Goal: Find specific fact: Find specific fact

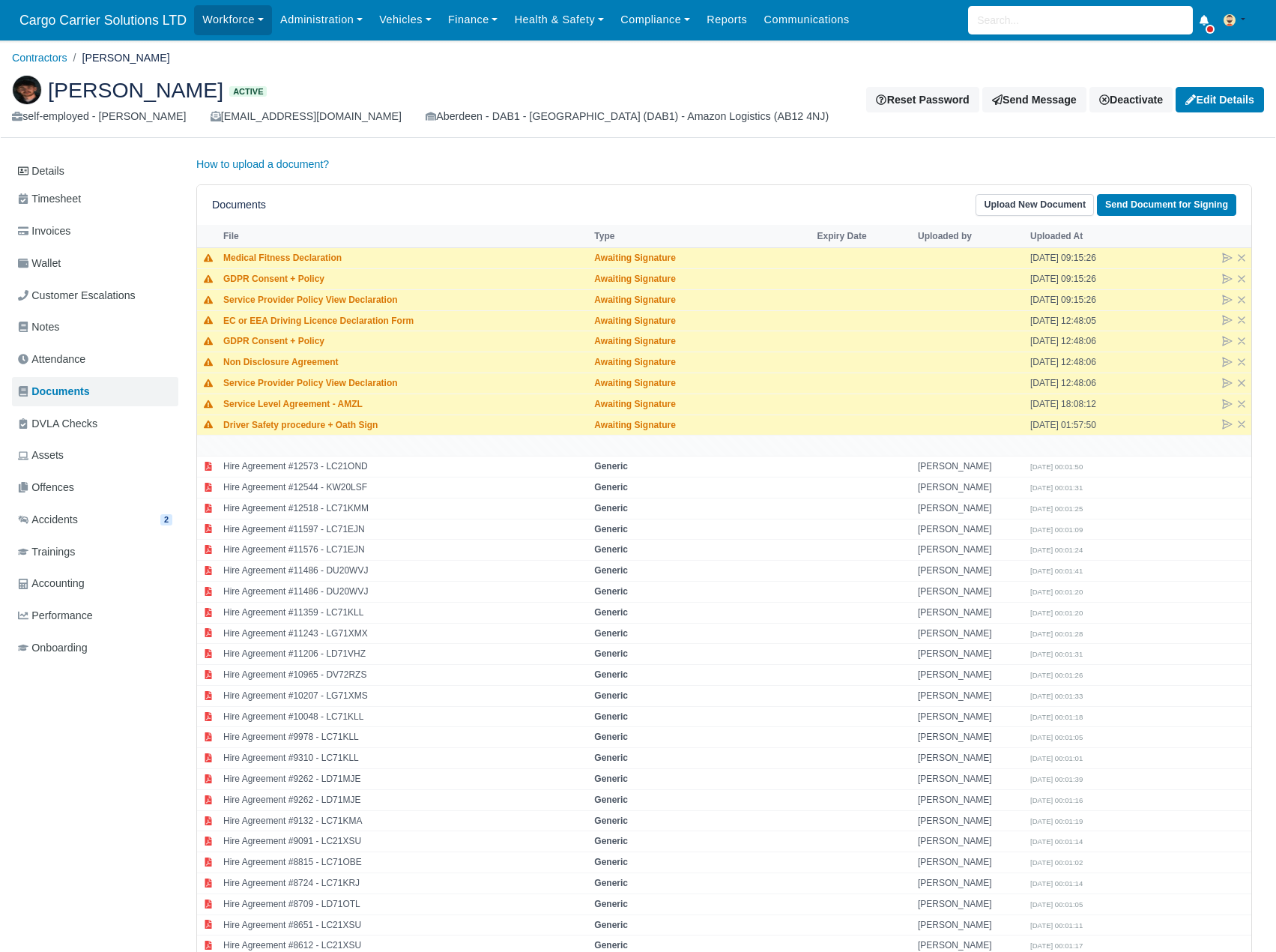
scroll to position [3591, 0]
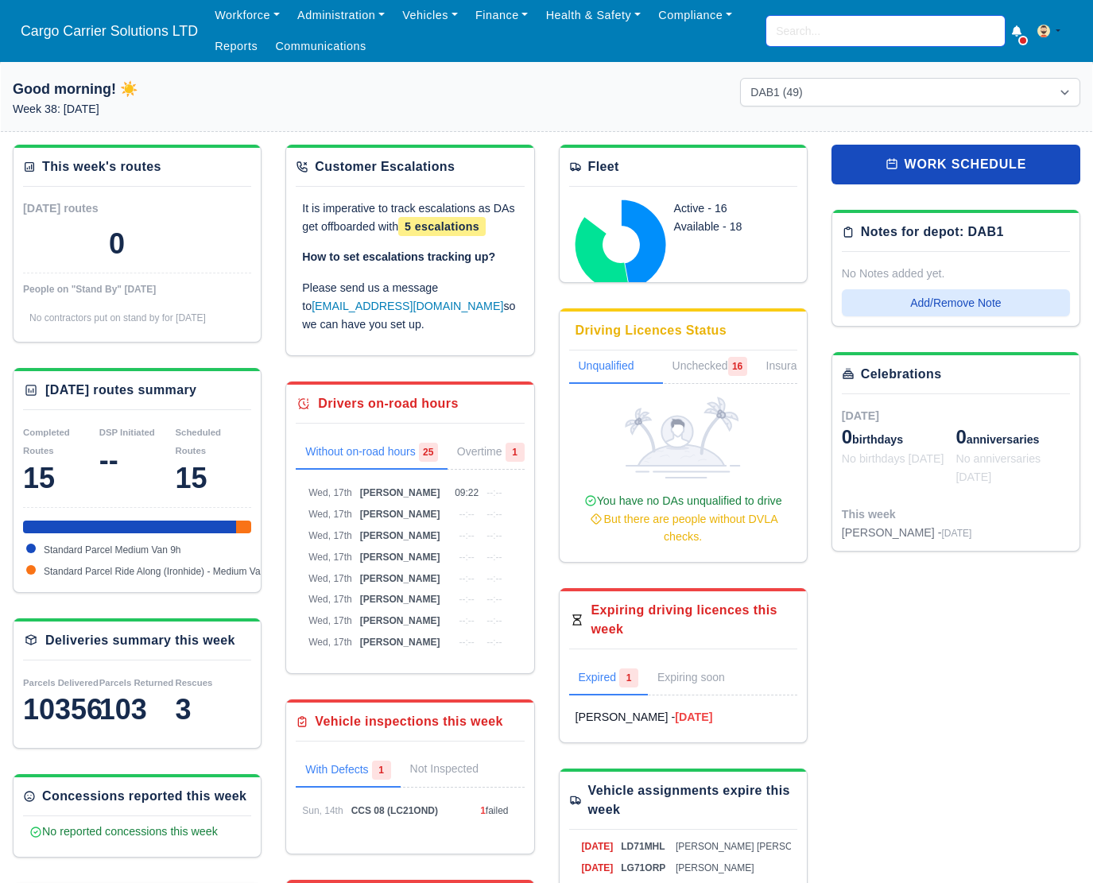
click at [847, 33] on input "search" at bounding box center [885, 31] width 238 height 30
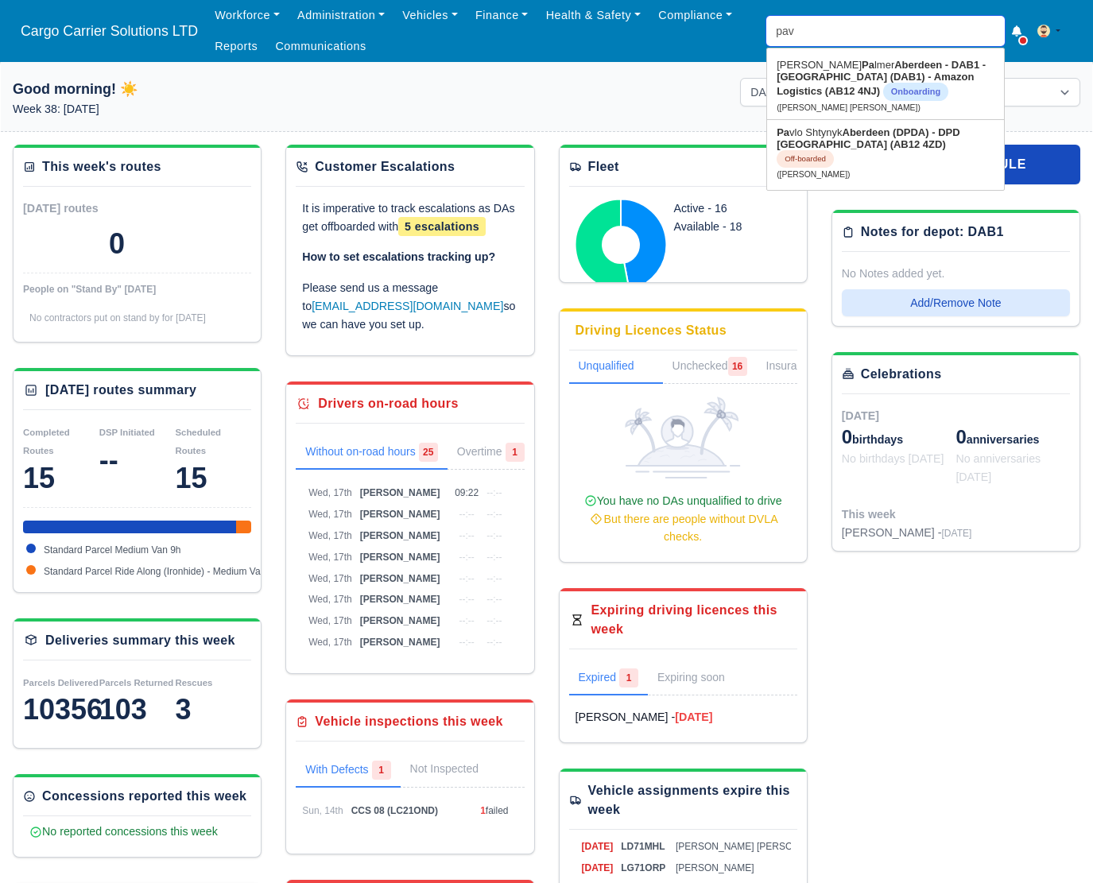
type input "pavl"
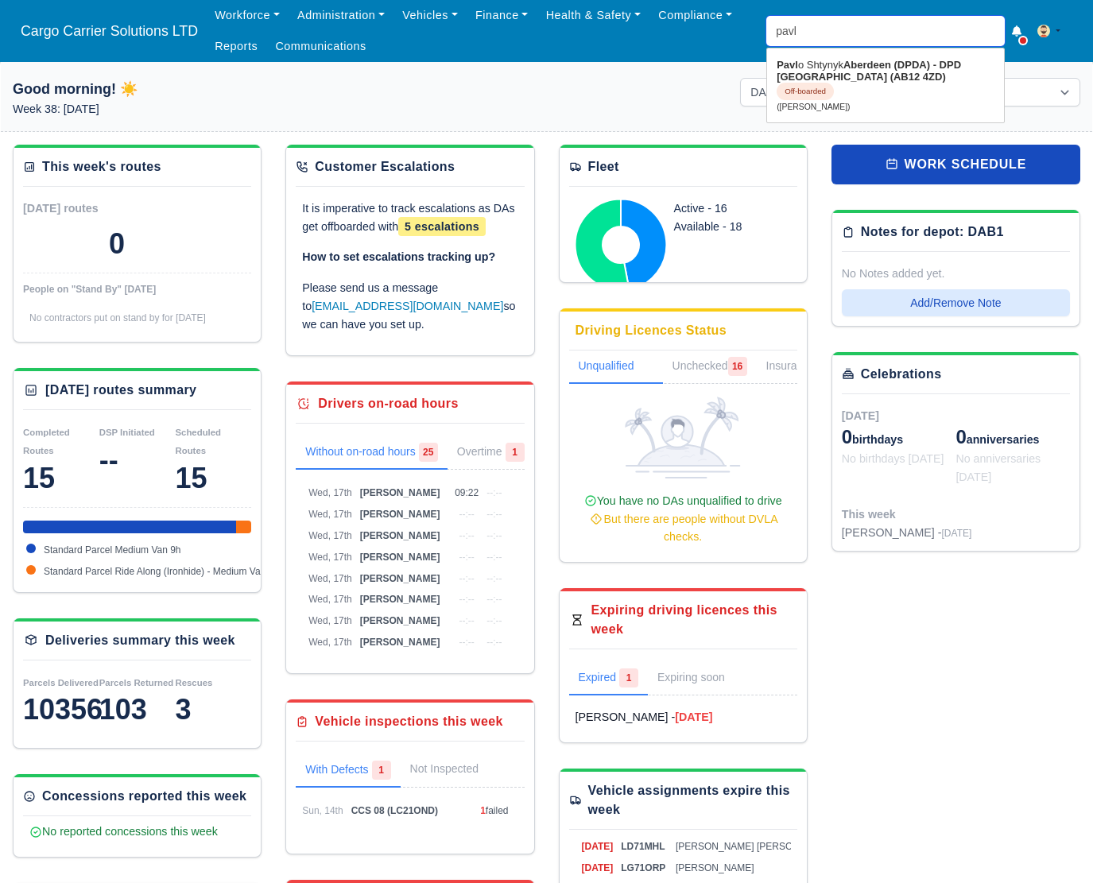
type input "pavlo Shtynyk"
click at [827, 71] on link "Pavl o Shtynyk Aberdeen (DPDA) - DPD Aberdeen (AB12 4ZD) Off-boarded (Pavlo Sht…" at bounding box center [885, 85] width 237 height 66
type input "Pavlo Shtynyk"
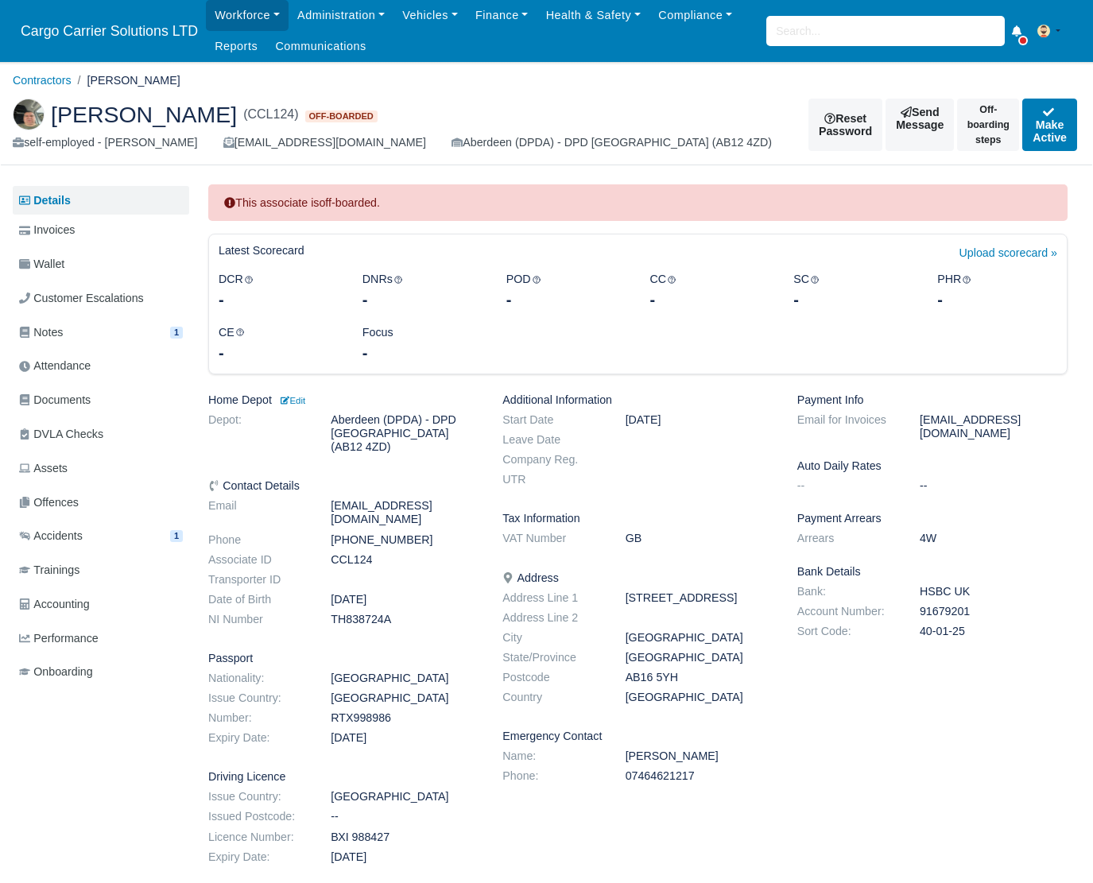
click at [940, 605] on dd "91679201" at bounding box center [994, 612] width 172 height 14
copy dd "91679201"
click at [955, 585] on dd "HSBC UK" at bounding box center [994, 592] width 172 height 14
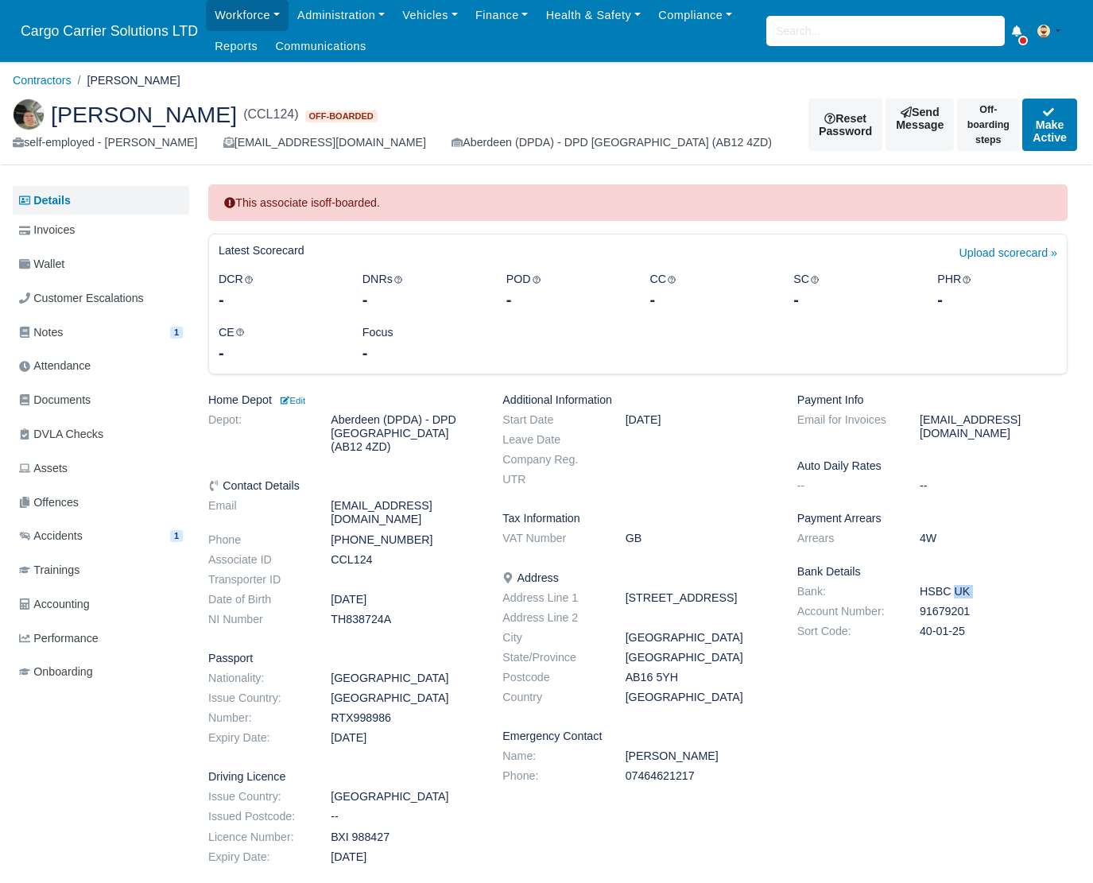
click at [955, 585] on dd "HSBC UK" at bounding box center [994, 592] width 172 height 14
copy dl "HSBC UK"
click at [924, 625] on dd "40-01-25" at bounding box center [994, 632] width 172 height 14
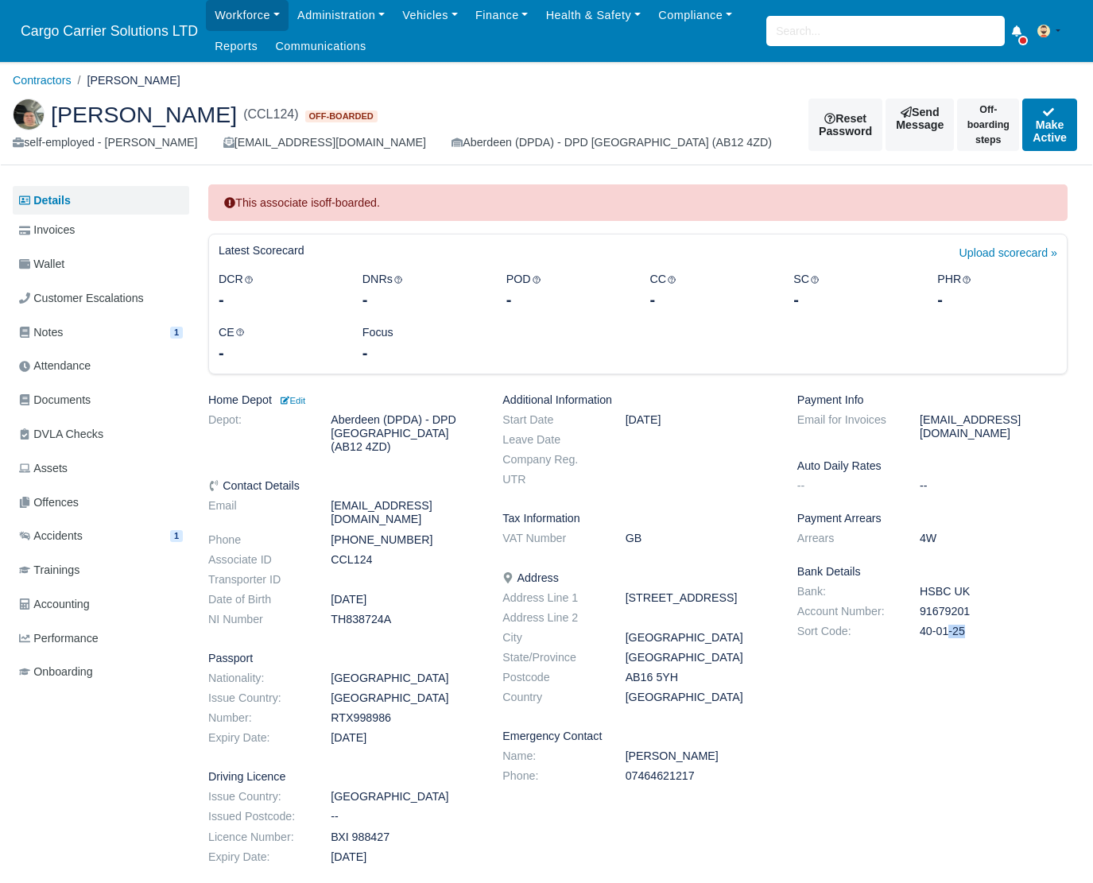
copy div "40-01-25"
